Goal: Entertainment & Leisure: Consume media (video, audio)

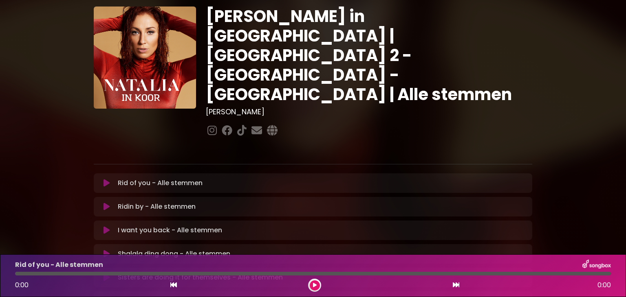
scroll to position [41, 0]
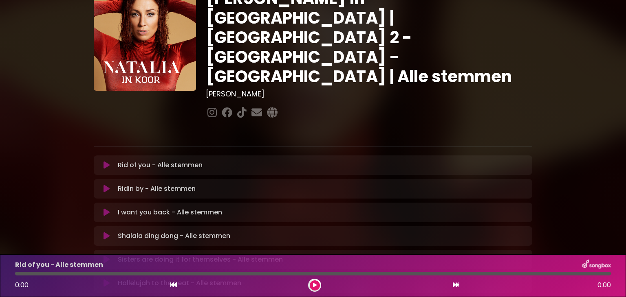
click at [107, 232] on icon at bounding box center [106, 236] width 6 height 8
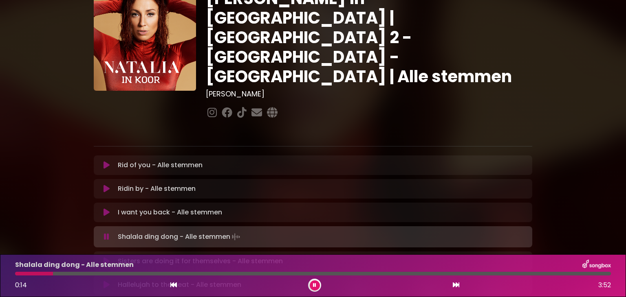
click at [43, 200] on div "[PERSON_NAME] in [GEOGRAPHIC_DATA] | [GEOGRAPHIC_DATA] 2 - [GEOGRAPHIC_DATA] - …" at bounding box center [313, 210] width 626 height 482
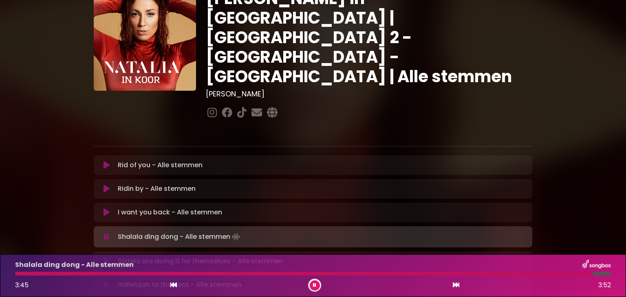
click at [321, 286] on div "3:45 3:52" at bounding box center [312, 285] width 605 height 13
click at [317, 286] on button at bounding box center [315, 286] width 10 height 10
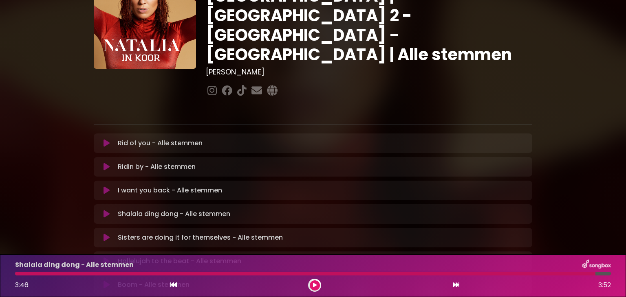
scroll to position [81, 0]
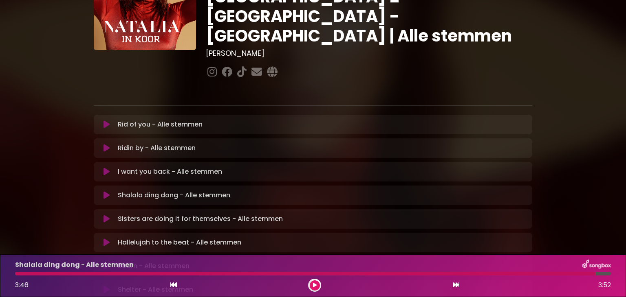
click at [105, 214] on div "Sisters are doing it for themselves - Alle stemmen Loading Track..." at bounding box center [313, 219] width 429 height 10
click at [105, 215] on icon at bounding box center [106, 219] width 6 height 8
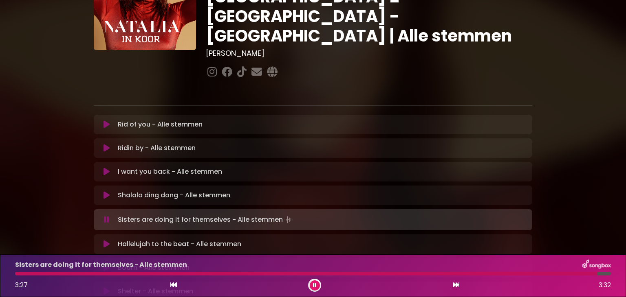
click at [313, 284] on icon at bounding box center [314, 285] width 3 height 5
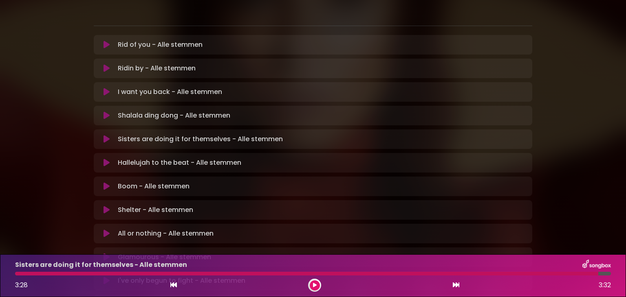
scroll to position [163, 0]
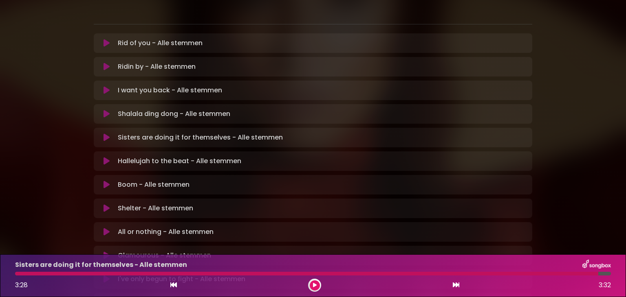
click at [107, 157] on icon at bounding box center [106, 161] width 6 height 8
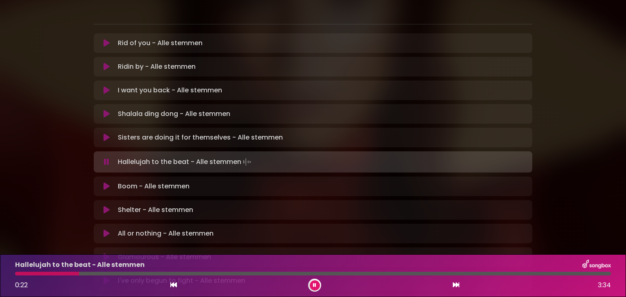
click at [315, 288] on button at bounding box center [315, 286] width 10 height 10
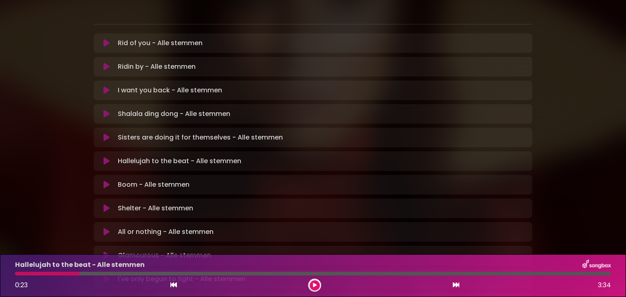
click at [171, 286] on icon at bounding box center [173, 285] width 7 height 7
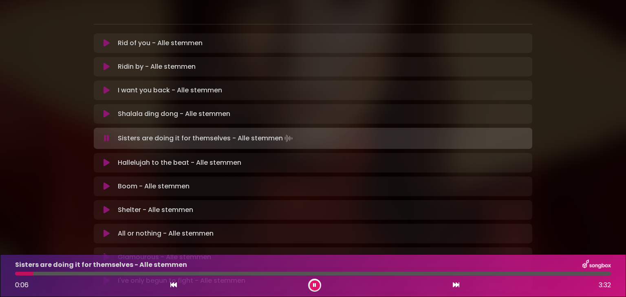
click at [455, 285] on icon at bounding box center [456, 285] width 7 height 7
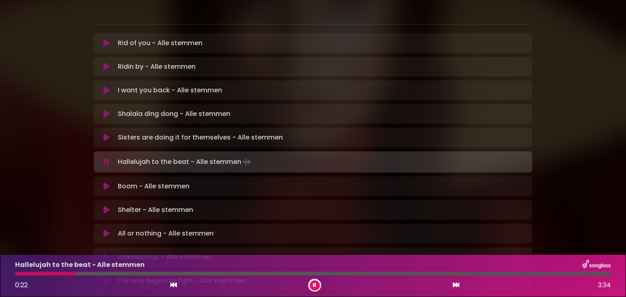
click at [178, 287] on div "0:22 3:34" at bounding box center [312, 285] width 605 height 13
click at [176, 287] on button at bounding box center [173, 285] width 7 height 11
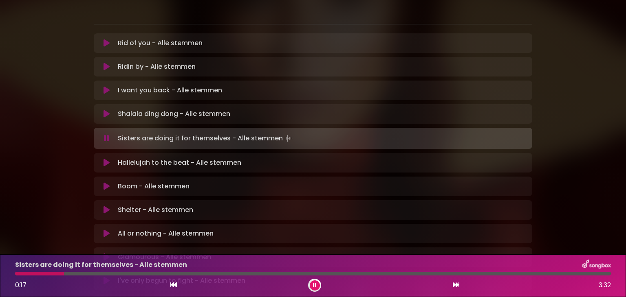
click at [458, 282] on icon at bounding box center [456, 285] width 7 height 7
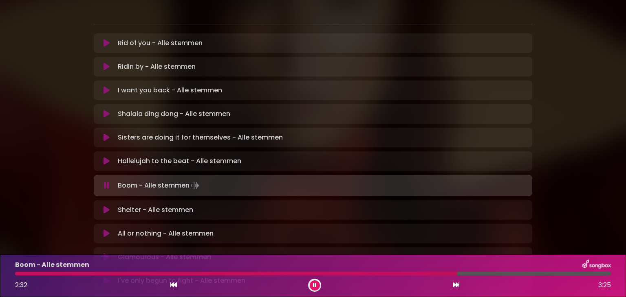
click at [311, 279] on div at bounding box center [314, 285] width 13 height 13
click at [313, 280] on div at bounding box center [314, 285] width 13 height 13
click at [313, 283] on icon at bounding box center [314, 285] width 3 height 5
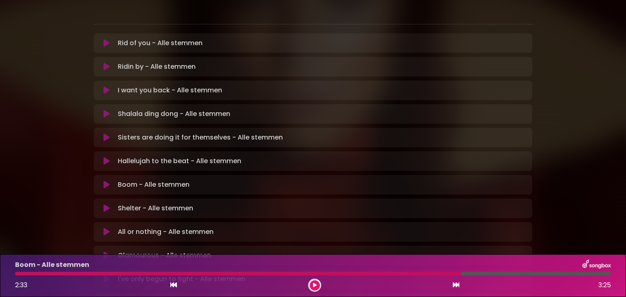
click at [108, 252] on icon at bounding box center [106, 256] width 6 height 8
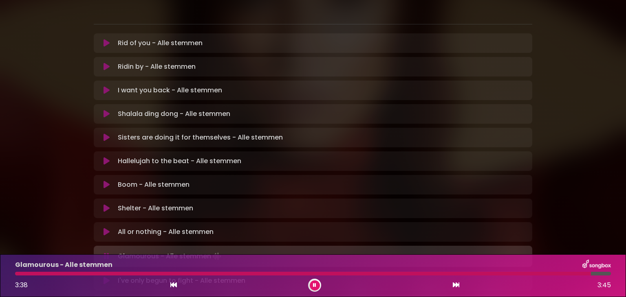
click at [313, 287] on icon at bounding box center [314, 285] width 3 height 5
